Goal: Information Seeking & Learning: Learn about a topic

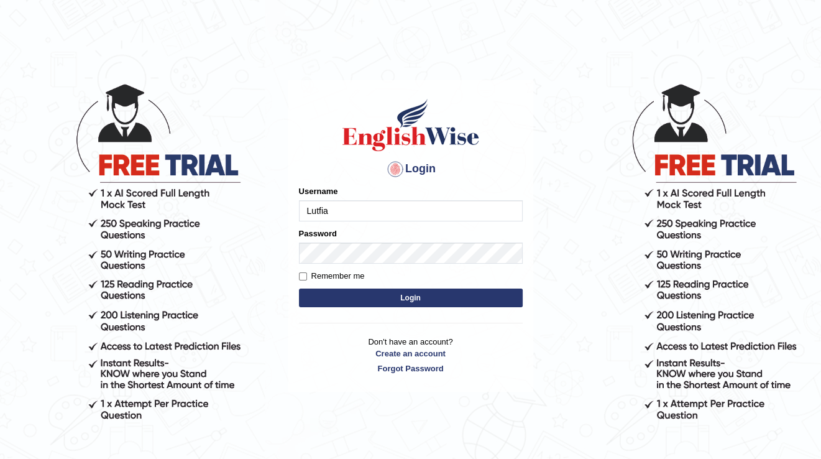
type input "Lutfia"
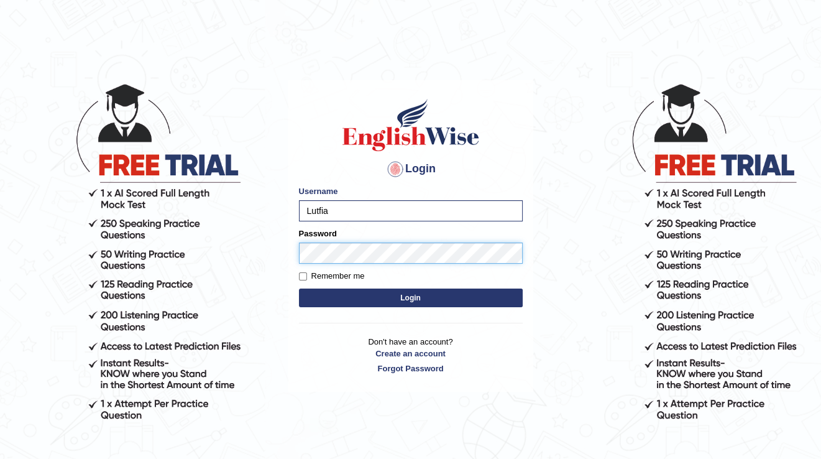
click at [299, 289] on button "Login" at bounding box center [411, 298] width 224 height 19
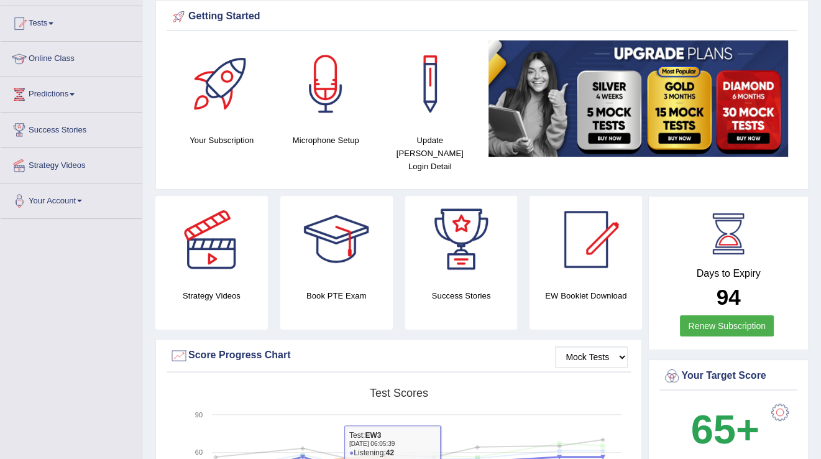
scroll to position [124, 0]
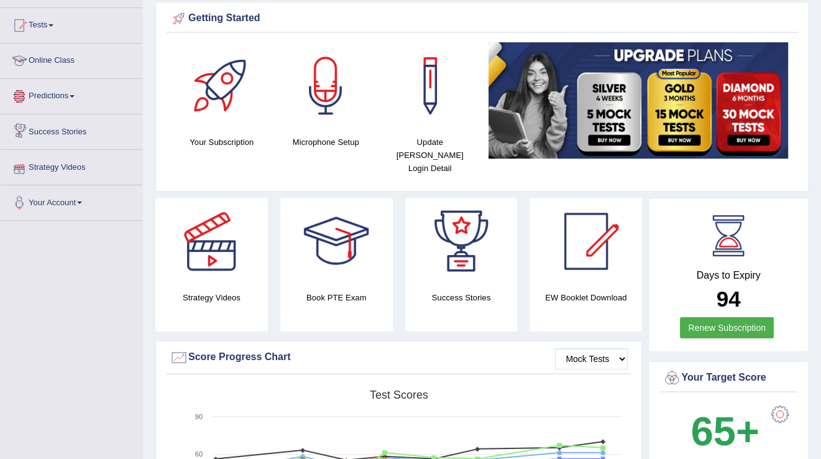
click at [52, 66] on link "Online Class" at bounding box center [72, 59] width 142 height 31
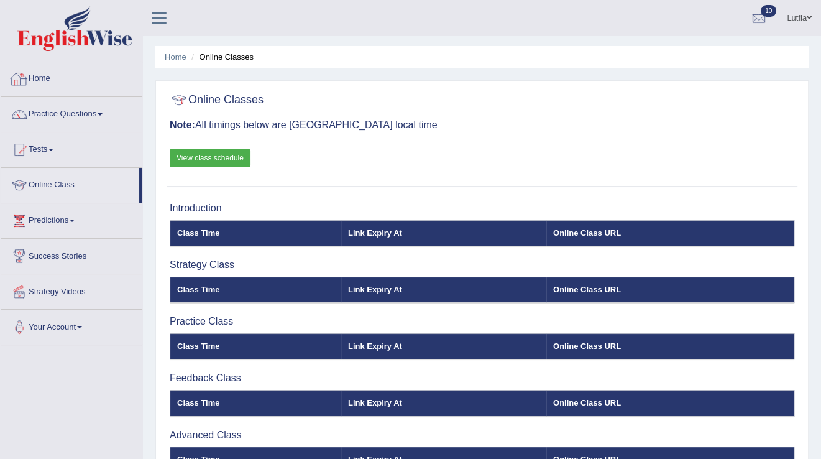
click at [45, 73] on link "Home" at bounding box center [72, 77] width 142 height 31
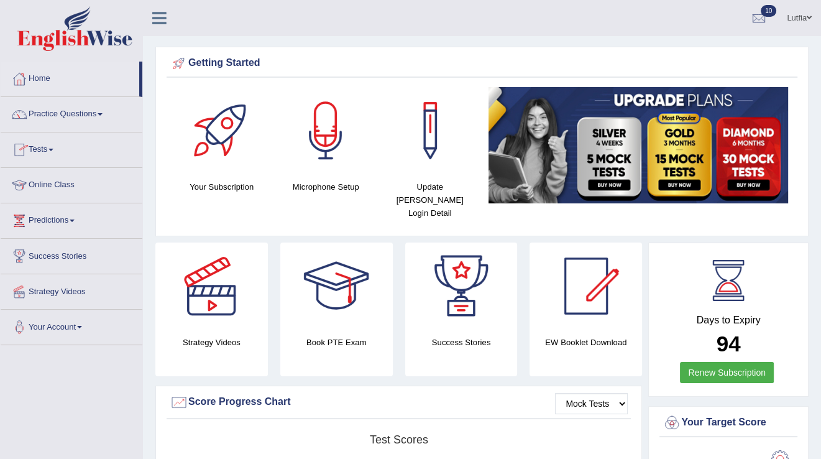
click at [52, 152] on link "Tests" at bounding box center [72, 147] width 142 height 31
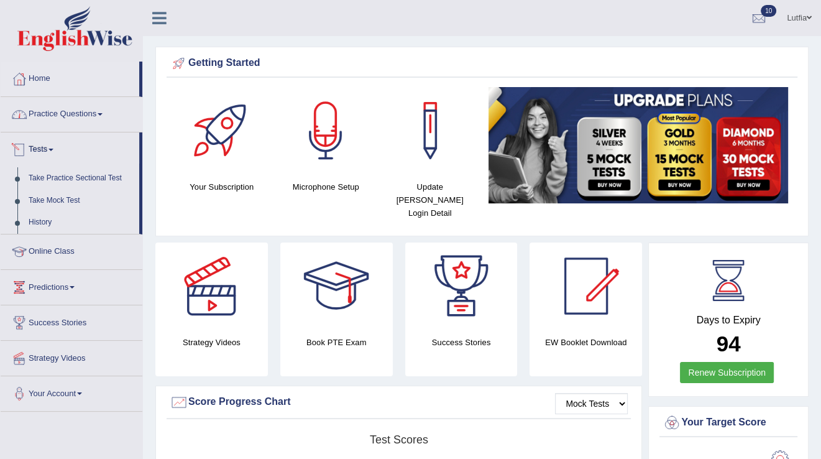
click at [67, 116] on link "Practice Questions" at bounding box center [72, 112] width 142 height 31
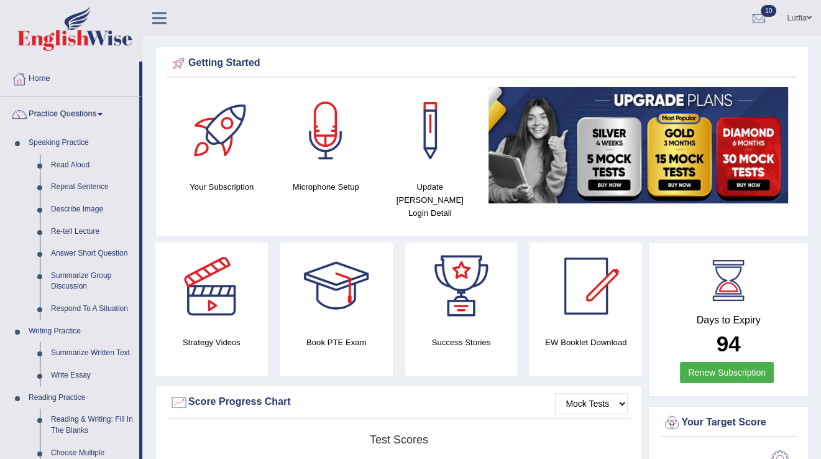
click at [99, 417] on link "Reading & Writing: Fill In The Blanks" at bounding box center [92, 425] width 94 height 33
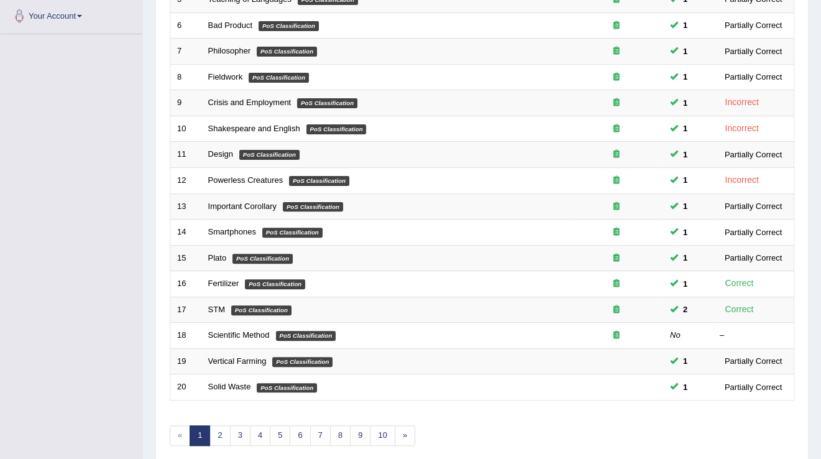
scroll to position [361, 0]
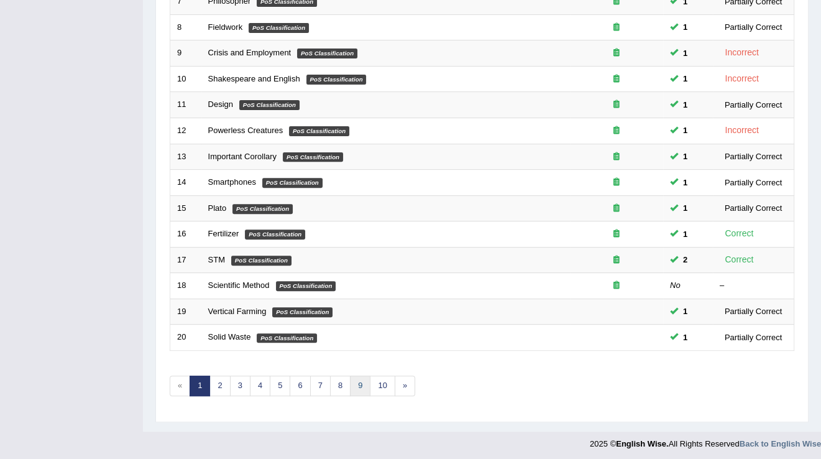
click at [363, 385] on link "9" at bounding box center [360, 386] width 21 height 21
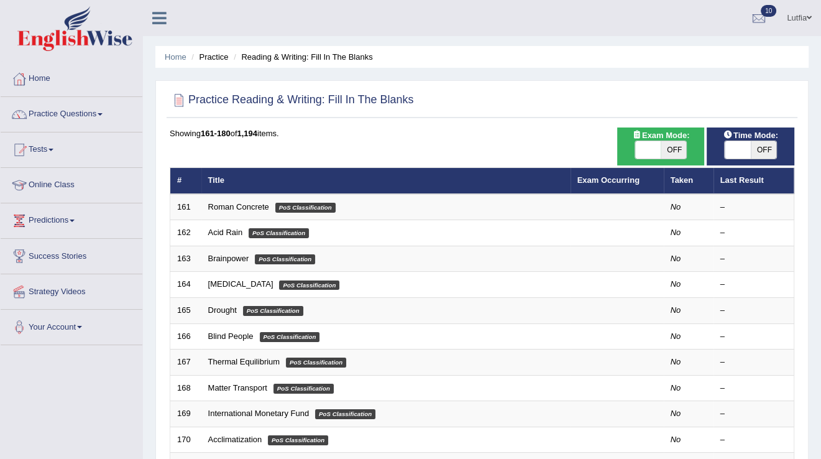
click at [257, 202] on link "Roman Concrete" at bounding box center [238, 206] width 61 height 9
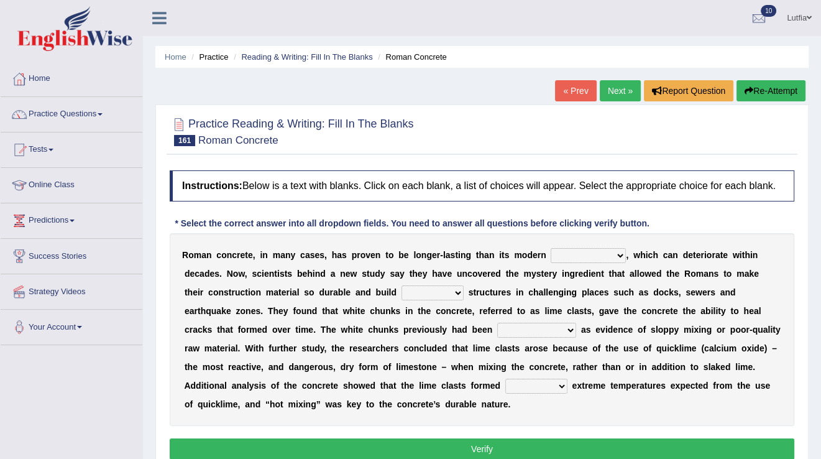
click at [573, 258] on select "flocculent equivalent ambivalent rambunctious" at bounding box center [588, 255] width 75 height 15
select select "ambivalent"
click at [551, 248] on select "flocculent equivalent ambivalent rambunctious" at bounding box center [588, 255] width 75 height 15
click at [402, 292] on select "amplified evasive elaborate equivocal" at bounding box center [433, 292] width 62 height 15
select select "elaborate"
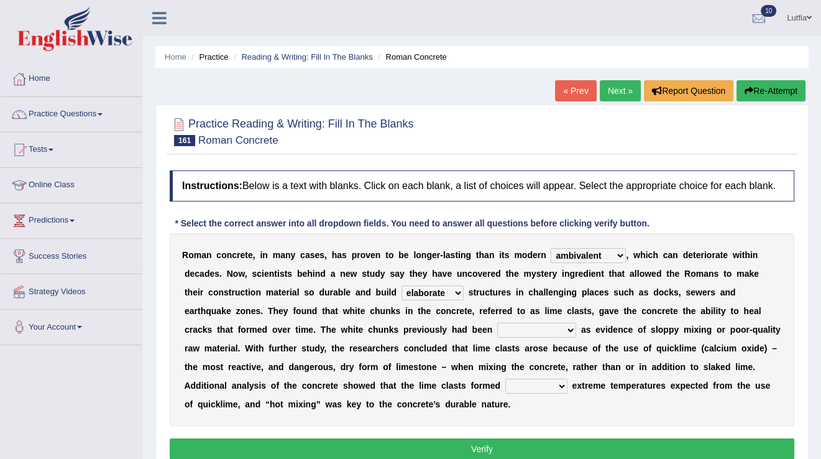
click at [402, 285] on select "amplified evasive elaborate equivocal" at bounding box center [433, 292] width 62 height 15
click at [497, 330] on select "overlooked overdeveloped oversaw overrefined" at bounding box center [536, 330] width 79 height 15
select select "overdeveloped"
click at [497, 323] on select "overlooked overdeveloped oversaw overrefined" at bounding box center [536, 330] width 79 height 15
click at [506, 386] on select "in within off at" at bounding box center [537, 386] width 62 height 15
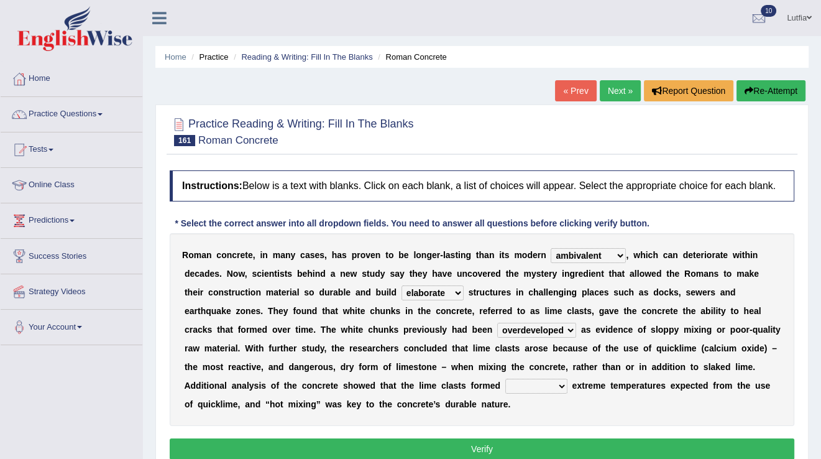
select select "off"
click at [506, 379] on select "in within off at" at bounding box center [537, 386] width 62 height 15
click at [381, 438] on button "Verify" at bounding box center [482, 448] width 625 height 21
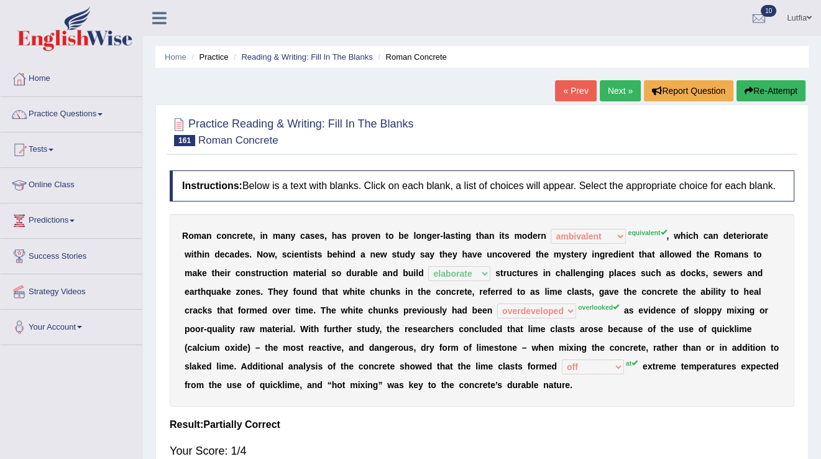
click at [619, 88] on link "Next »" at bounding box center [620, 90] width 41 height 21
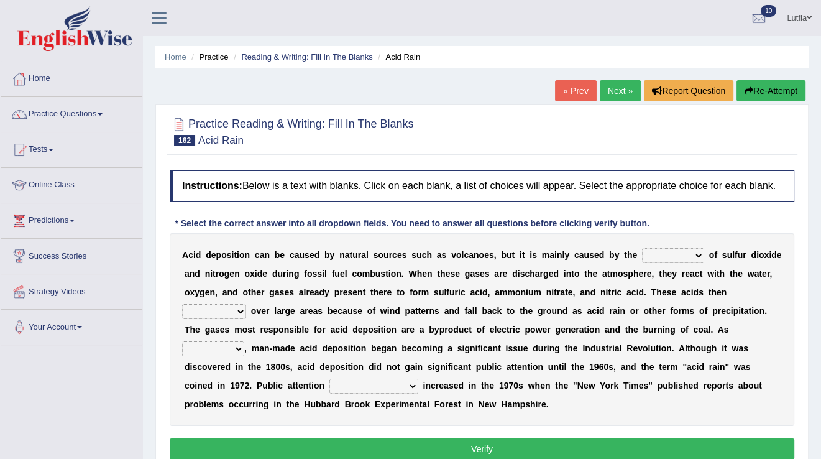
click at [642, 252] on select "release lease tease cease" at bounding box center [673, 255] width 62 height 15
select select "release"
click at [642, 248] on select "release lease tease cease" at bounding box center [673, 255] width 62 height 15
click at [246, 304] on select "dispose disapprove disperse disposition" at bounding box center [214, 311] width 64 height 15
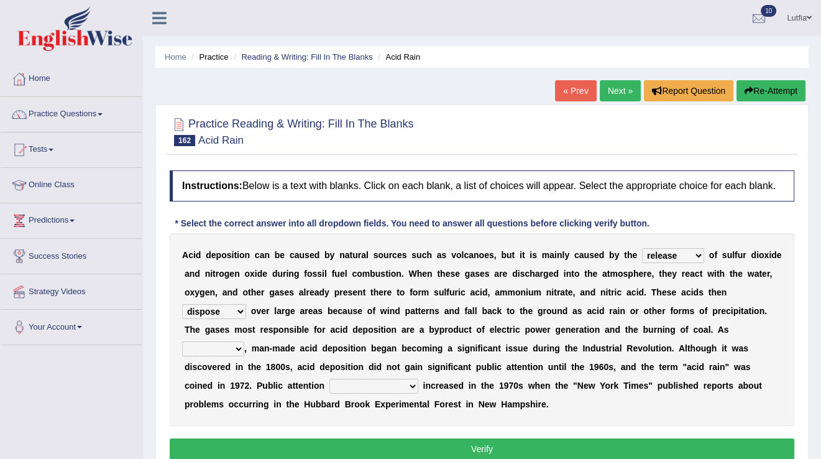
click at [246, 304] on select "dispose disapprove disperse disposition" at bounding box center [214, 311] width 64 height 15
select select "disperse"
click at [246, 304] on select "dispose disapprove disperse disposition" at bounding box center [214, 311] width 64 height 15
click at [244, 341] on select "saying part evidence such" at bounding box center [213, 348] width 62 height 15
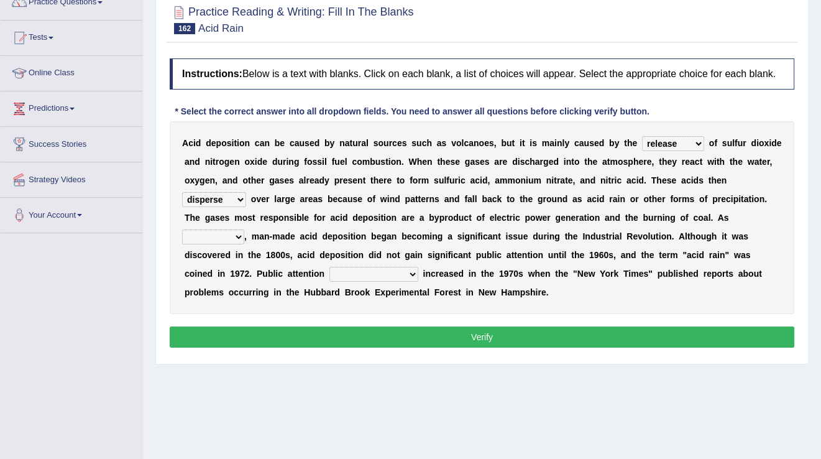
scroll to position [124, 0]
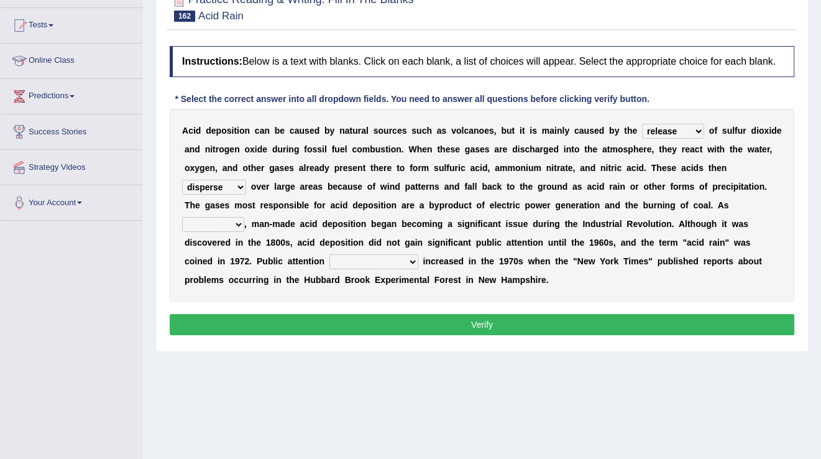
click at [244, 217] on select "saying part evidence such" at bounding box center [213, 224] width 62 height 15
select select "such"
click at [244, 217] on select "saying part evidence such" at bounding box center [213, 224] width 62 height 15
click at [419, 254] on select "inadvertently geometrically comprehensively further" at bounding box center [374, 261] width 89 height 15
select select "further"
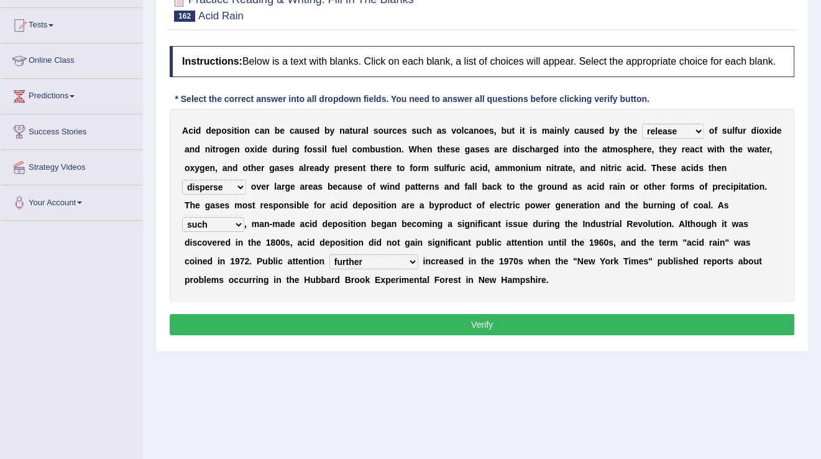
click at [419, 254] on select "inadvertently geometrically comprehensively further" at bounding box center [374, 261] width 89 height 15
click at [595, 314] on button "Verify" at bounding box center [482, 324] width 625 height 21
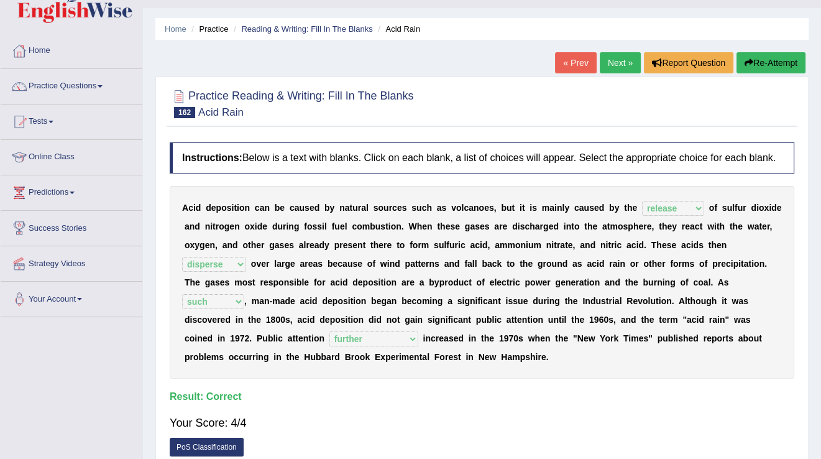
scroll to position [0, 0]
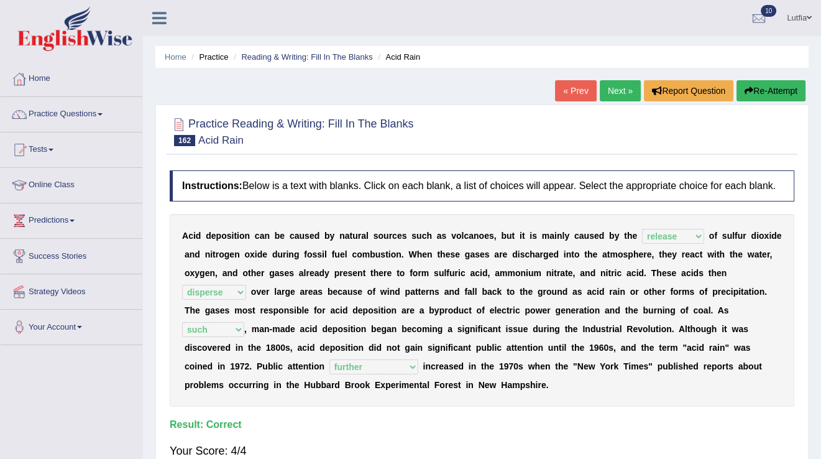
click at [626, 90] on link "Next »" at bounding box center [620, 90] width 41 height 21
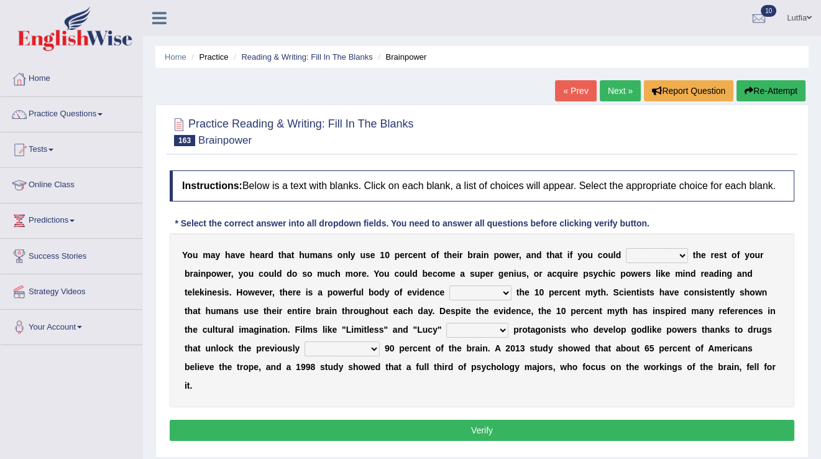
click at [643, 257] on select "unnerve unleash underlie uncover" at bounding box center [657, 255] width 62 height 15
click at [51, 122] on link "Practice Questions" at bounding box center [72, 112] width 142 height 31
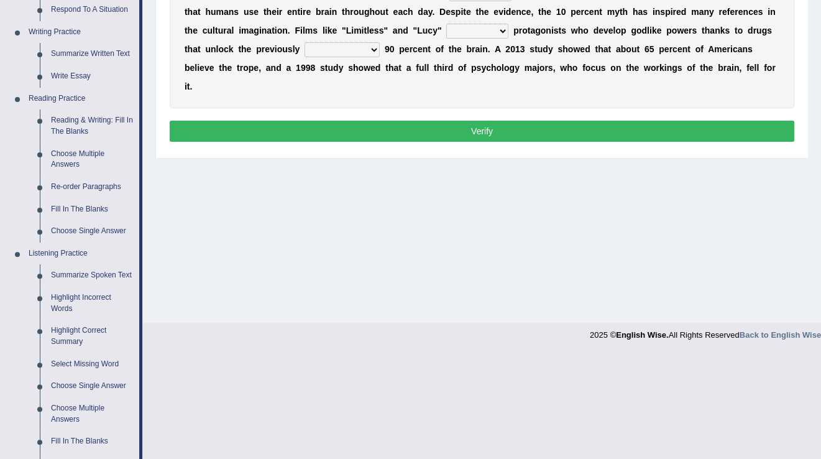
scroll to position [373, 0]
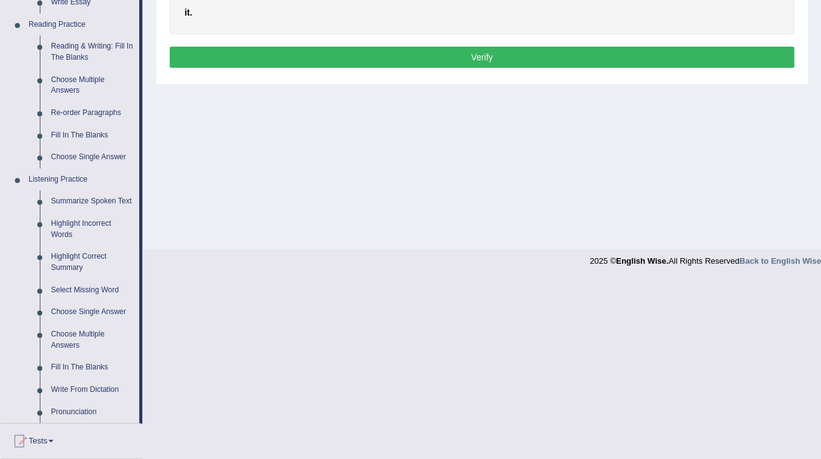
click at [83, 387] on link "Write From Dictation" at bounding box center [92, 390] width 94 height 22
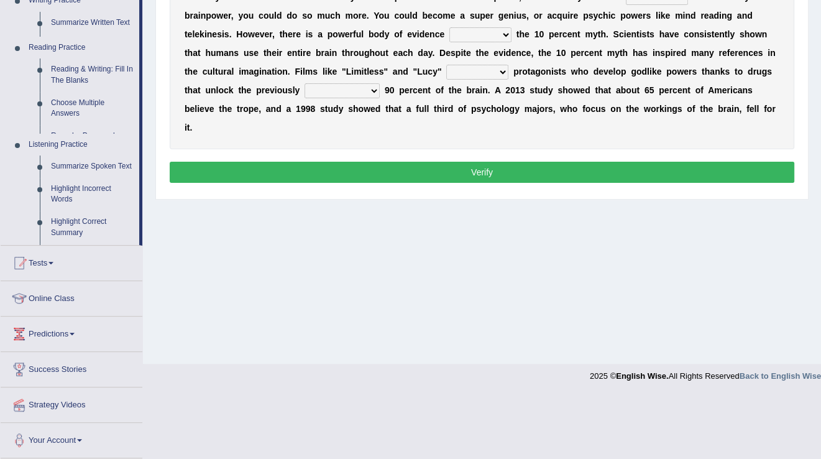
scroll to position [194, 0]
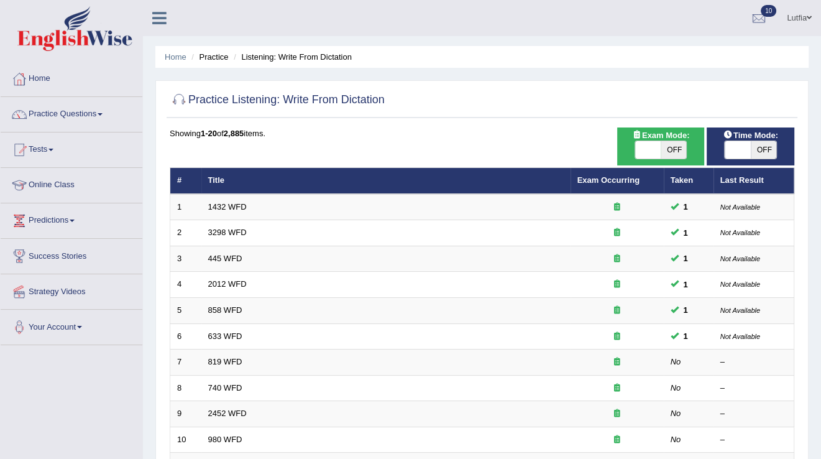
click at [211, 357] on link "819 WFD" at bounding box center [225, 361] width 34 height 9
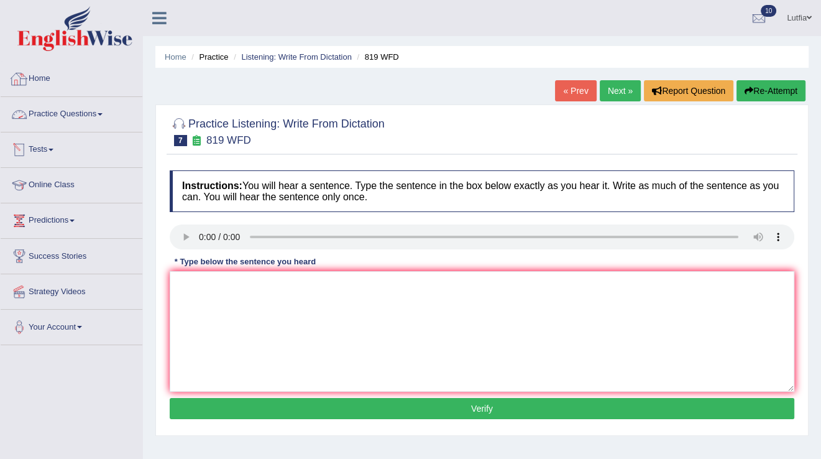
click at [53, 113] on link "Practice Questions" at bounding box center [72, 112] width 142 height 31
